Goal: Transaction & Acquisition: Obtain resource

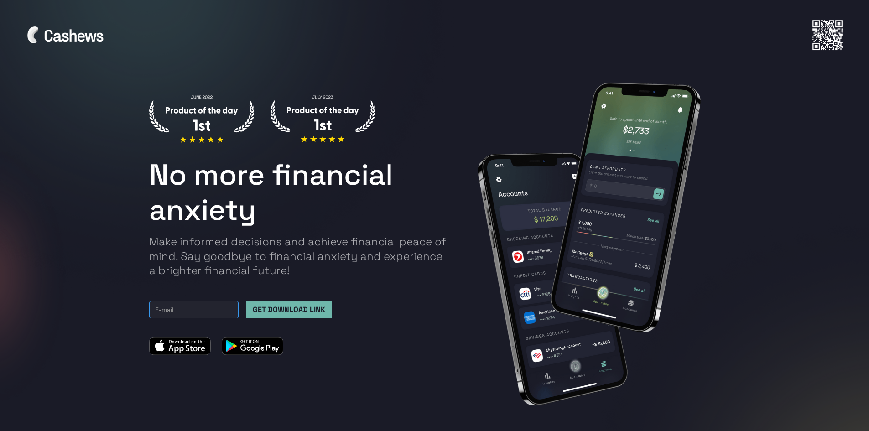
click at [209, 309] on input "Email Form TOP" at bounding box center [193, 309] width 89 height 17
click at [303, 404] on div "No more financial anxiety Make informed decisions and achieve financial peace o…" at bounding box center [434, 244] width 571 height 342
click at [245, 341] on img at bounding box center [253, 346] width 62 height 19
click at [216, 308] on input "Email Form TOP" at bounding box center [193, 309] width 89 height 17
type input "TrentonNovalany@live.com"
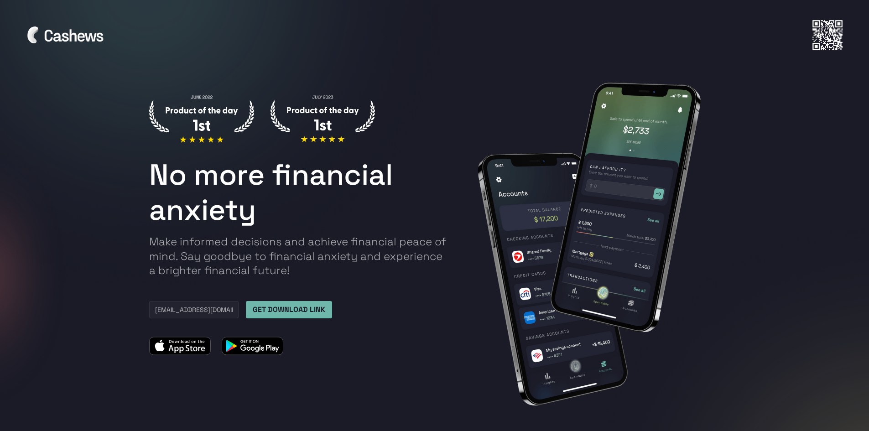
click at [288, 308] on input "GET DOWNLOAD LINK" at bounding box center [289, 309] width 86 height 17
type input "Please wait..."
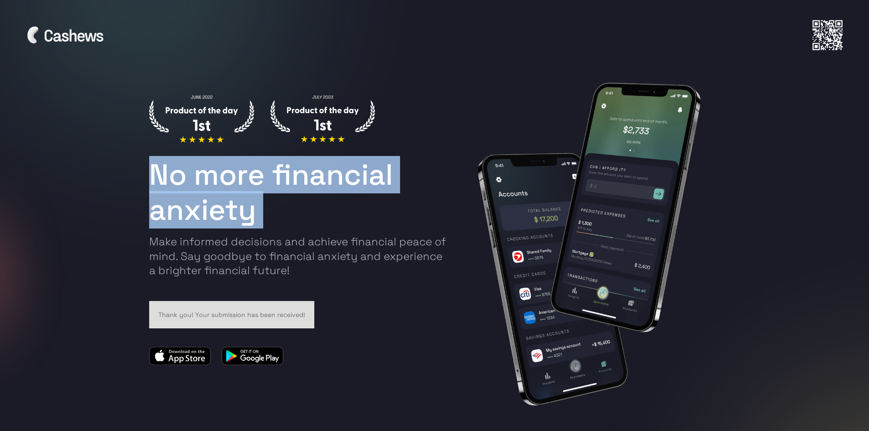
drag, startPoint x: 39, startPoint y: 163, endPoint x: 43, endPoint y: 228, distance: 64.9
click at [43, 228] on div "No more financial anxiety Make informed decisions and achieve financial peace o…" at bounding box center [434, 244] width 858 height 396
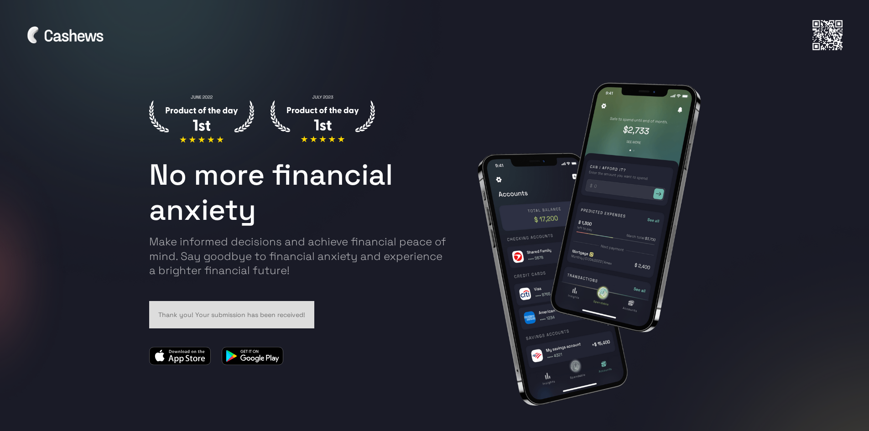
click at [372, 348] on div at bounding box center [300, 356] width 302 height 19
click at [364, 302] on div "TrentonNovalany@live.com GET DOWNLOAD LINK Thank you! Your submission has been …" at bounding box center [300, 314] width 302 height 27
click at [270, 315] on div "Thank you! Your submission has been received!" at bounding box center [231, 314] width 147 height 9
click at [259, 260] on p "Make informed decisions and achieve financial peace of mind. Say goodbye to fin…" at bounding box center [300, 255] width 302 height 43
